Goal: Communication & Community: Participate in discussion

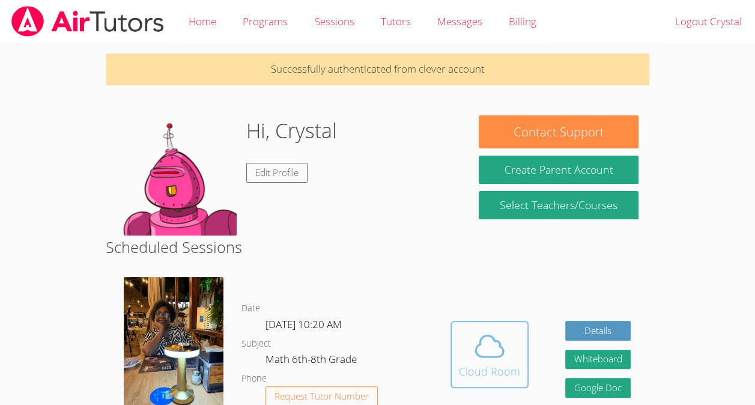
click at [488, 339] on icon at bounding box center [490, 346] width 34 height 34
click at [507, 359] on span at bounding box center [489, 346] width 61 height 34
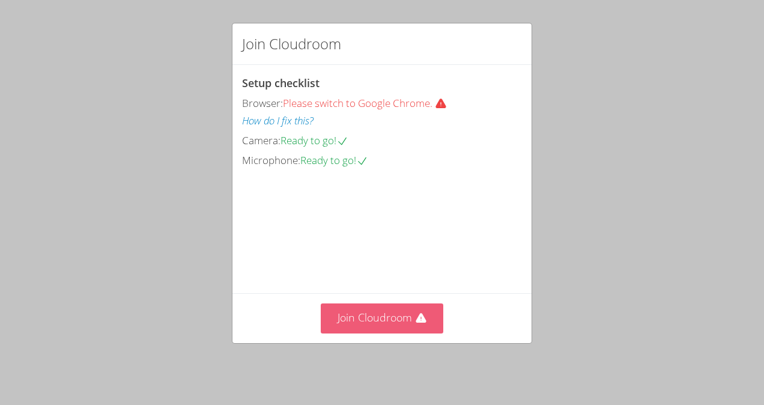
click at [395, 328] on button "Join Cloudroom" at bounding box center [382, 317] width 123 height 29
click at [376, 321] on button "Join Cloudroom" at bounding box center [382, 317] width 123 height 29
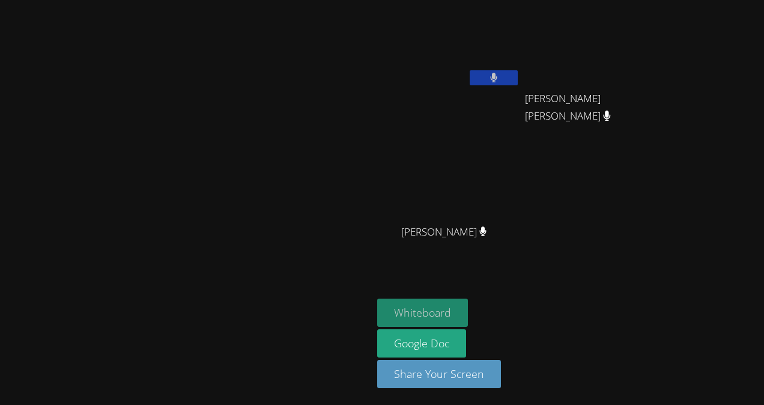
click at [468, 309] on button "Whiteboard" at bounding box center [422, 313] width 91 height 28
click at [468, 306] on button "Whiteboard" at bounding box center [422, 313] width 91 height 28
click at [368, 9] on div "Dorothee [PERSON_NAME]" at bounding box center [186, 202] width 363 height 395
drag, startPoint x: 401, startPoint y: 9, endPoint x: 693, endPoint y: 205, distance: 352.5
click at [668, 205] on div "Crystal Sanchez Sanchez Allan Pineda Fabian Allan Pineda Fabian Juliana Tula-He…" at bounding box center [522, 136] width 291 height 262
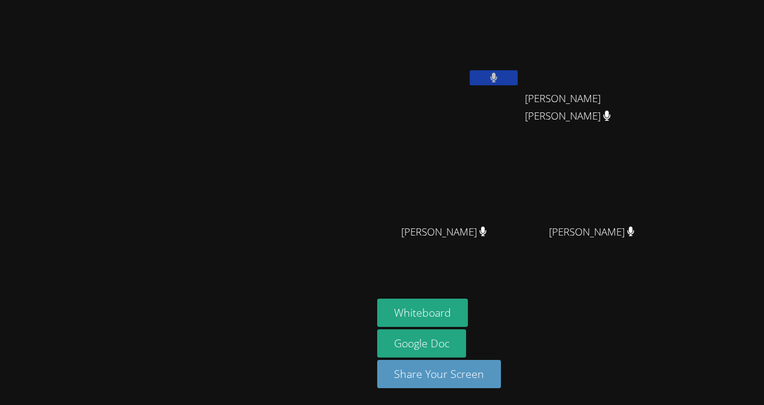
click at [518, 81] on button at bounding box center [494, 77] width 48 height 15
click at [520, 67] on video at bounding box center [448, 45] width 143 height 81
click at [518, 75] on button at bounding box center [494, 77] width 48 height 15
click at [476, 186] on video at bounding box center [448, 178] width 143 height 81
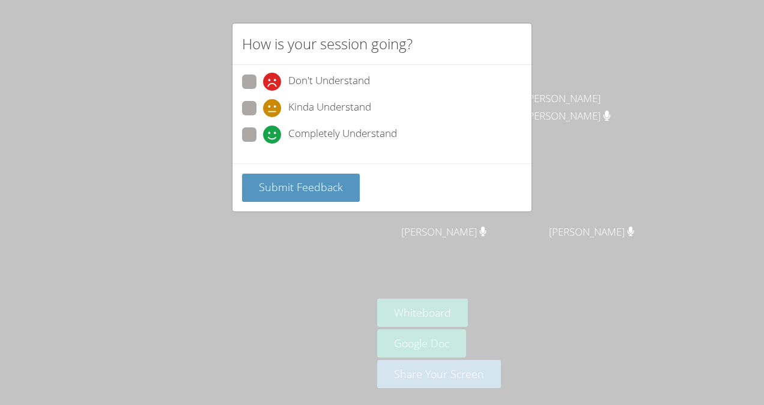
click at [342, 135] on span "Completely Understand" at bounding box center [342, 135] width 109 height 18
click at [273, 135] on input "Completely Understand" at bounding box center [268, 132] width 10 height 10
radio input "true"
click at [336, 189] on span "Submit Feedback" at bounding box center [301, 187] width 84 height 14
